Goal: Find specific page/section: Find specific page/section

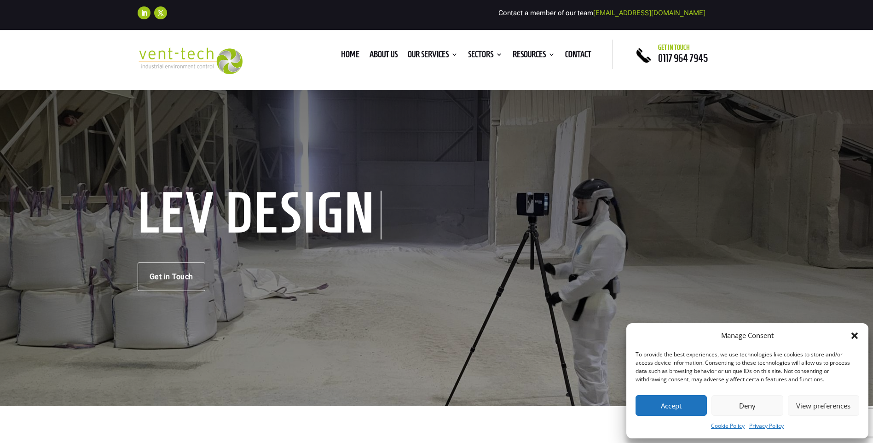
click at [856, 336] on icon "Close dialog" at bounding box center [855, 335] width 6 height 6
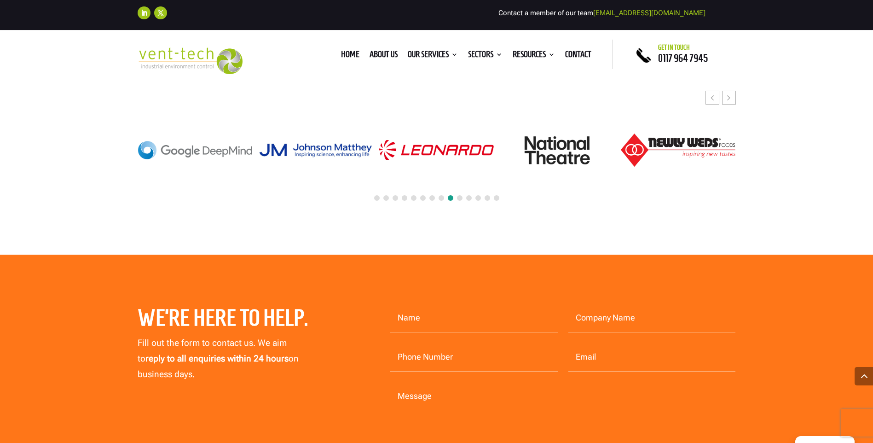
scroll to position [2946, 0]
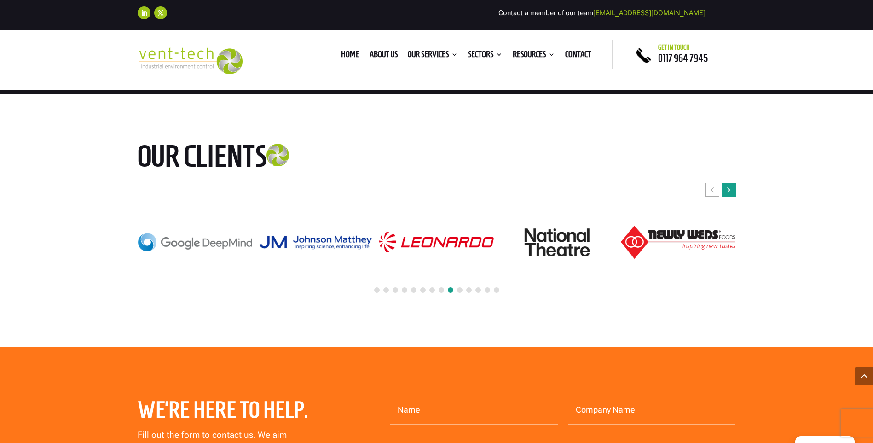
click at [725, 183] on div "Next slide" at bounding box center [729, 190] width 14 height 14
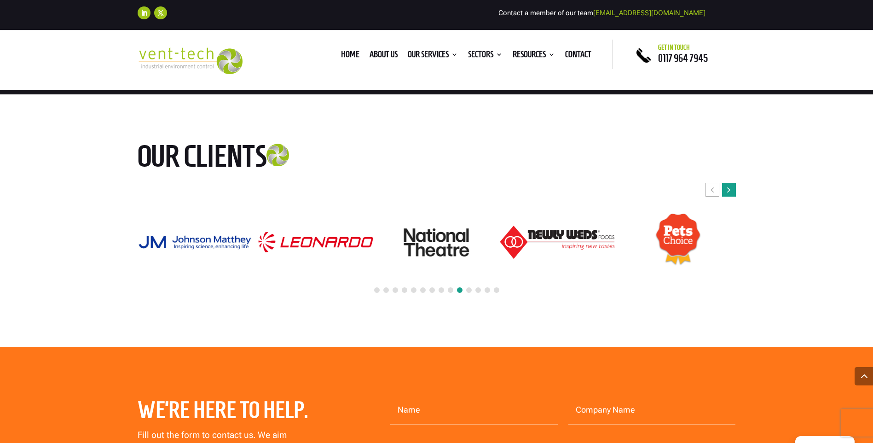
click at [725, 183] on div "Next slide" at bounding box center [729, 190] width 14 height 14
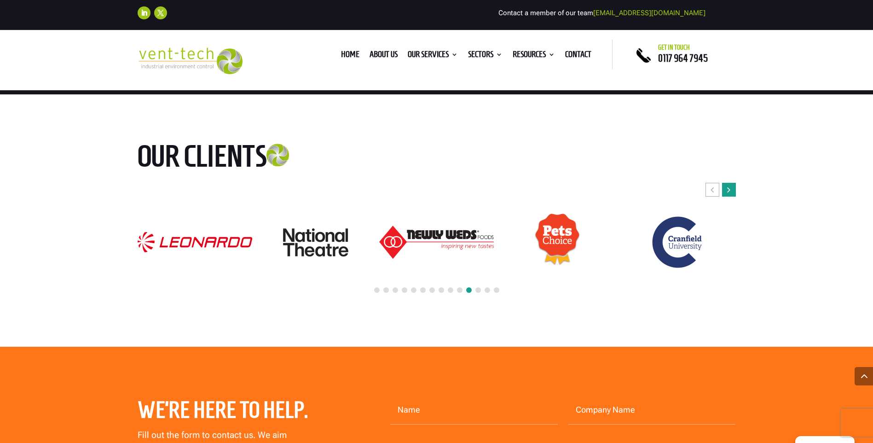
click at [725, 183] on div "Next slide" at bounding box center [729, 190] width 14 height 14
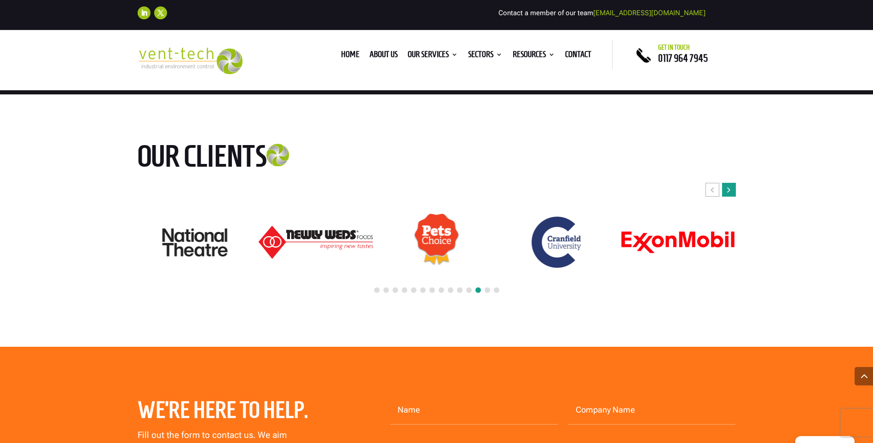
click at [725, 183] on div "Next slide" at bounding box center [729, 190] width 14 height 14
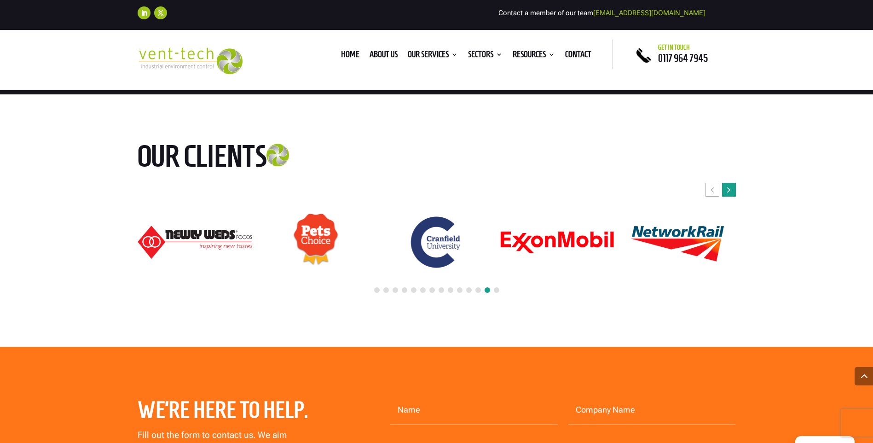
click at [725, 183] on div "Next slide" at bounding box center [729, 190] width 14 height 14
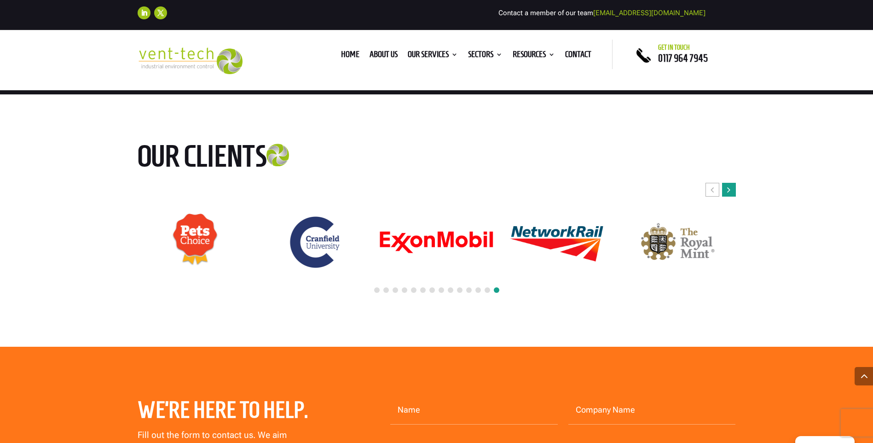
click at [725, 183] on div "Next slide" at bounding box center [729, 190] width 14 height 14
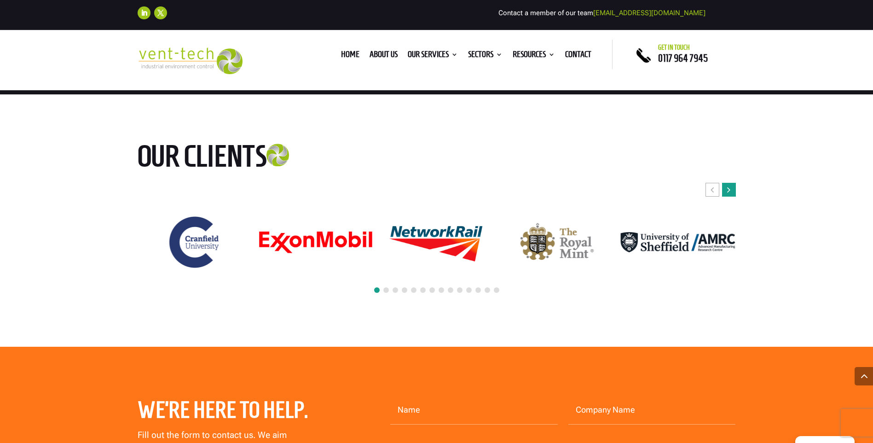
click at [725, 183] on div "Next slide" at bounding box center [729, 190] width 14 height 14
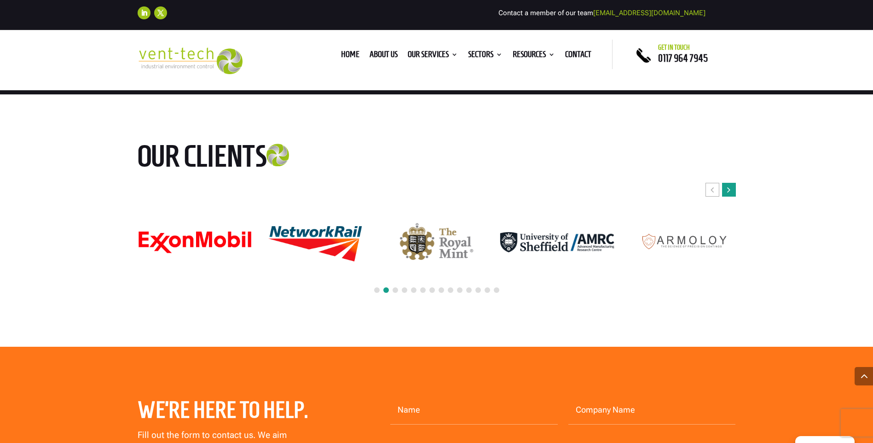
click at [725, 183] on div "Next slide" at bounding box center [729, 190] width 14 height 14
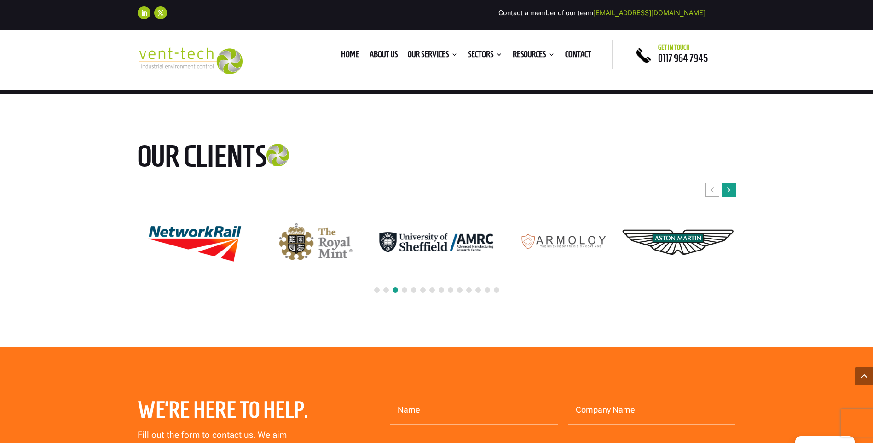
click at [725, 183] on div "Next slide" at bounding box center [729, 190] width 14 height 14
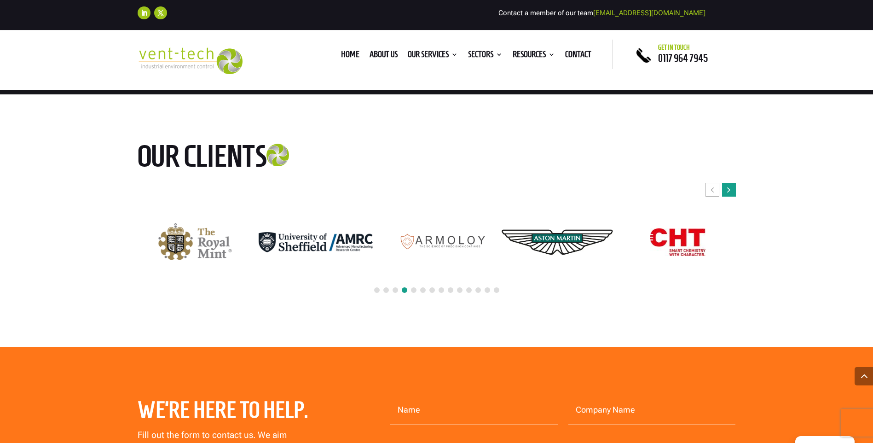
click at [725, 183] on div "Next slide" at bounding box center [729, 190] width 14 height 14
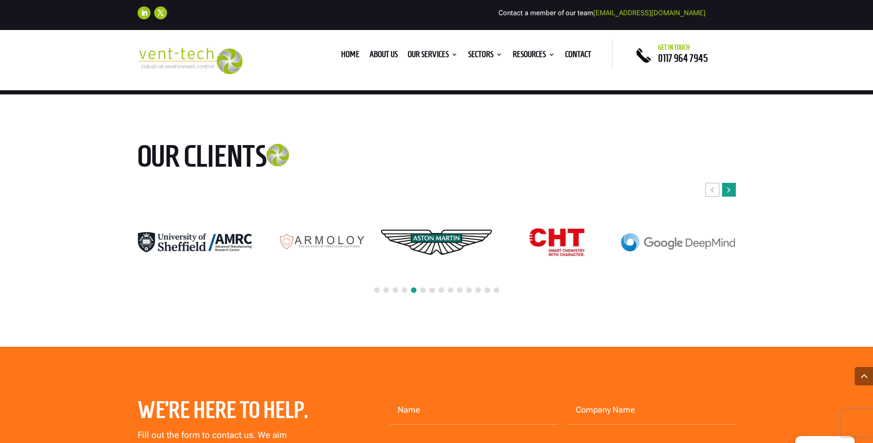
click at [725, 183] on div "Next slide" at bounding box center [729, 190] width 14 height 14
